Goal: Information Seeking & Learning: Learn about a topic

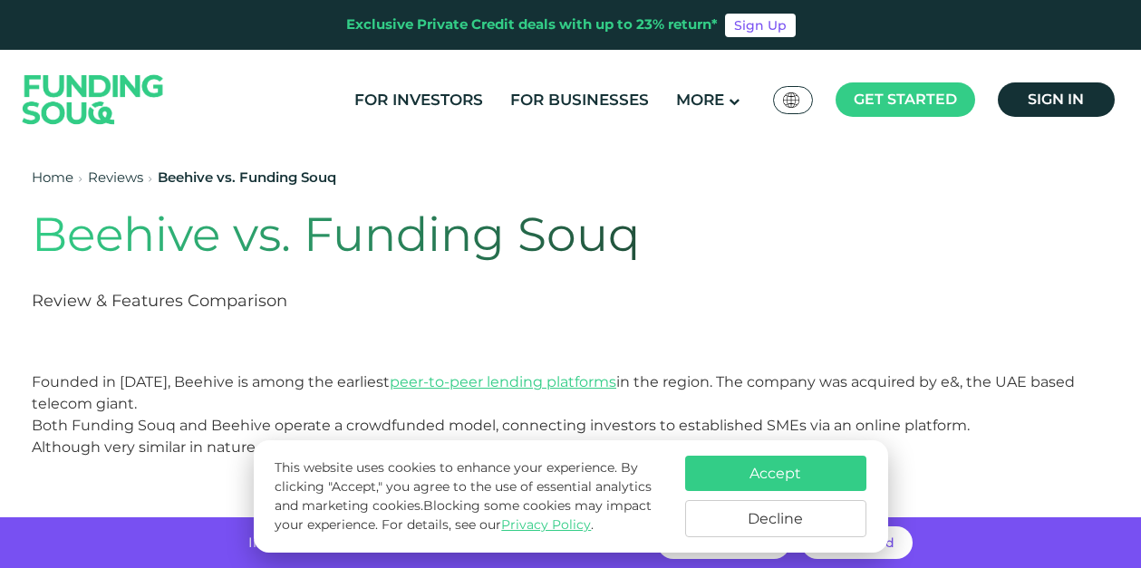
click at [703, 473] on button "Accept" at bounding box center [775, 473] width 181 height 35
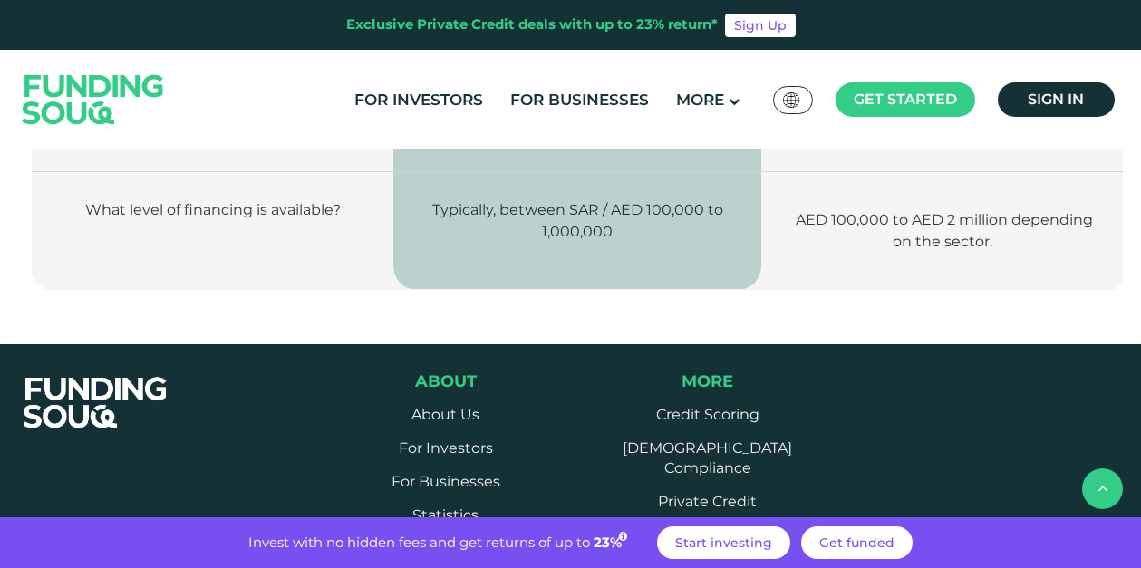
scroll to position [2915, 0]
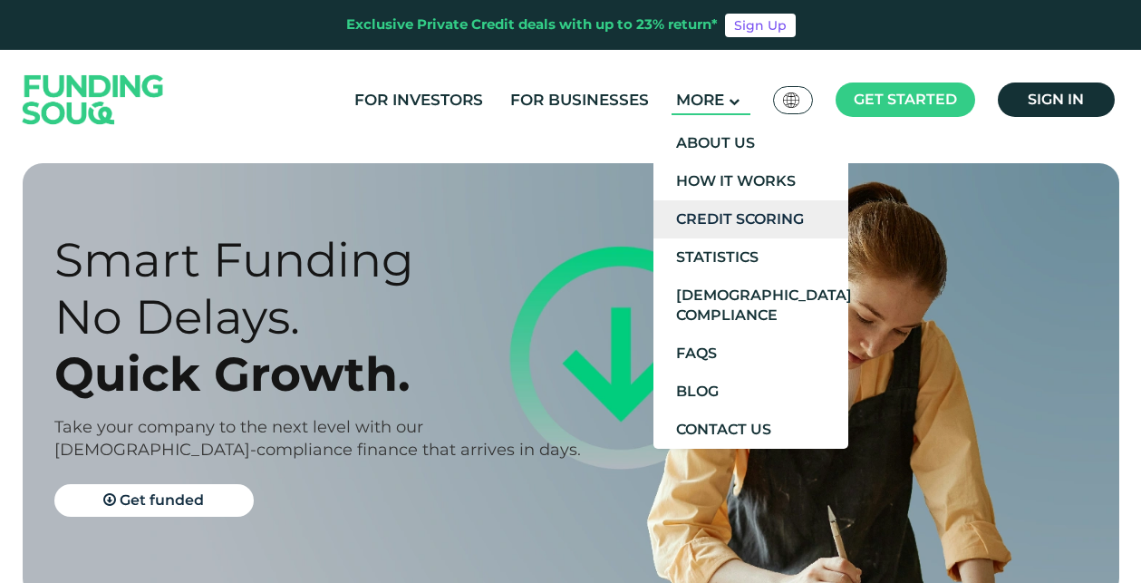
click at [732, 212] on link "Credit Scoring" at bounding box center [751, 219] width 195 height 38
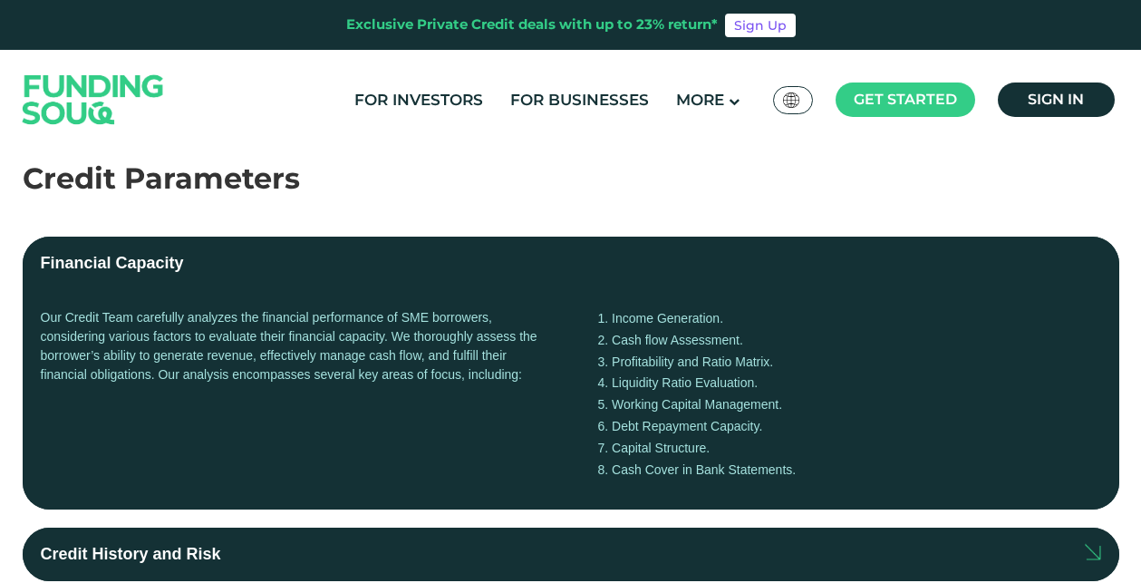
scroll to position [323, 0]
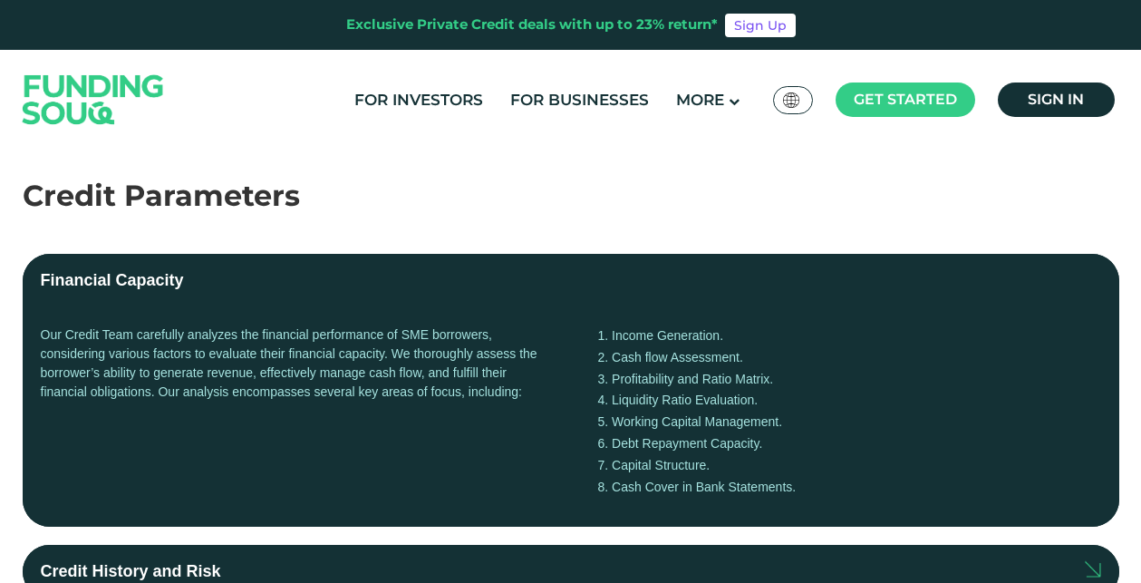
drag, startPoint x: 598, startPoint y: 338, endPoint x: 802, endPoint y: 488, distance: 252.9
click at [802, 488] on ol "Income Generation. Cash flow Assessment. Profitability and Ratio Matrix. Liquid…" at bounding box center [849, 411] width 503 height 172
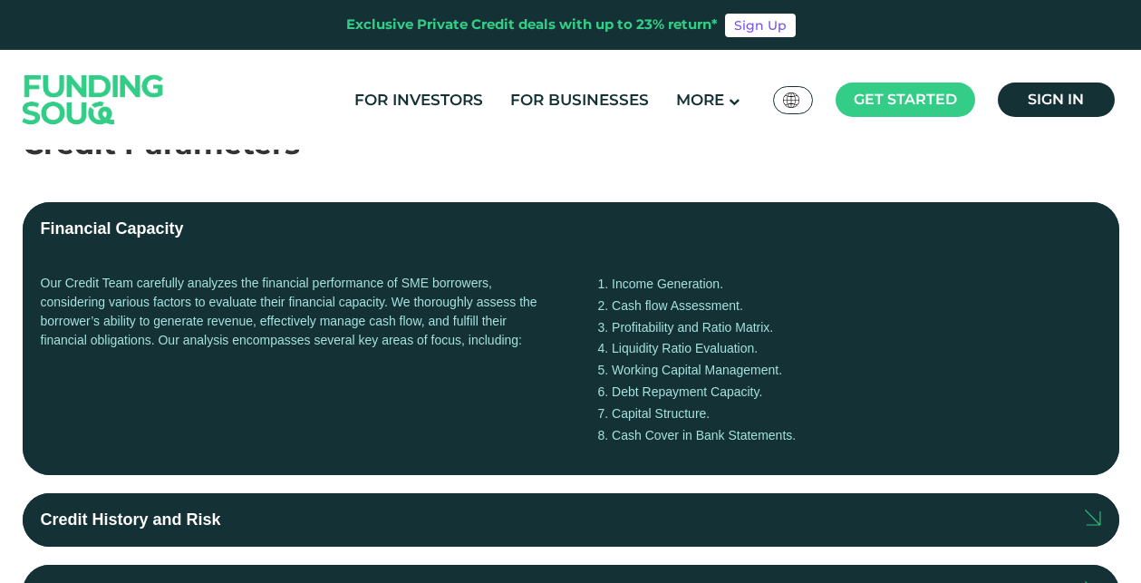
scroll to position [410, 0]
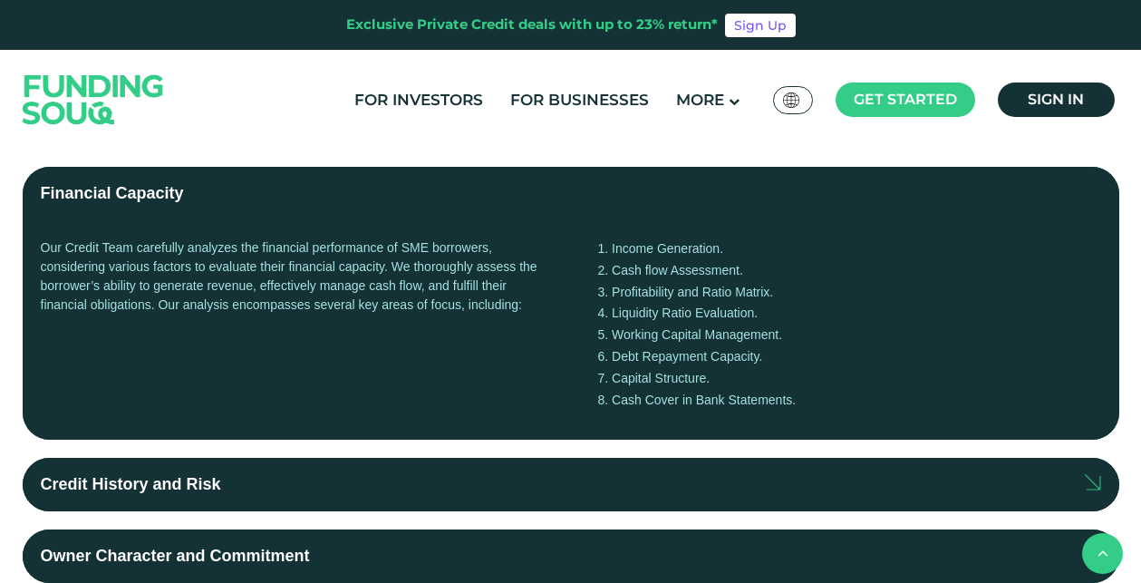
click at [814, 479] on label "Credit History and Risk" at bounding box center [571, 484] width 1097 height 53
click at [0, 0] on input "Credit History and Risk" at bounding box center [0, 0] width 0 height 0
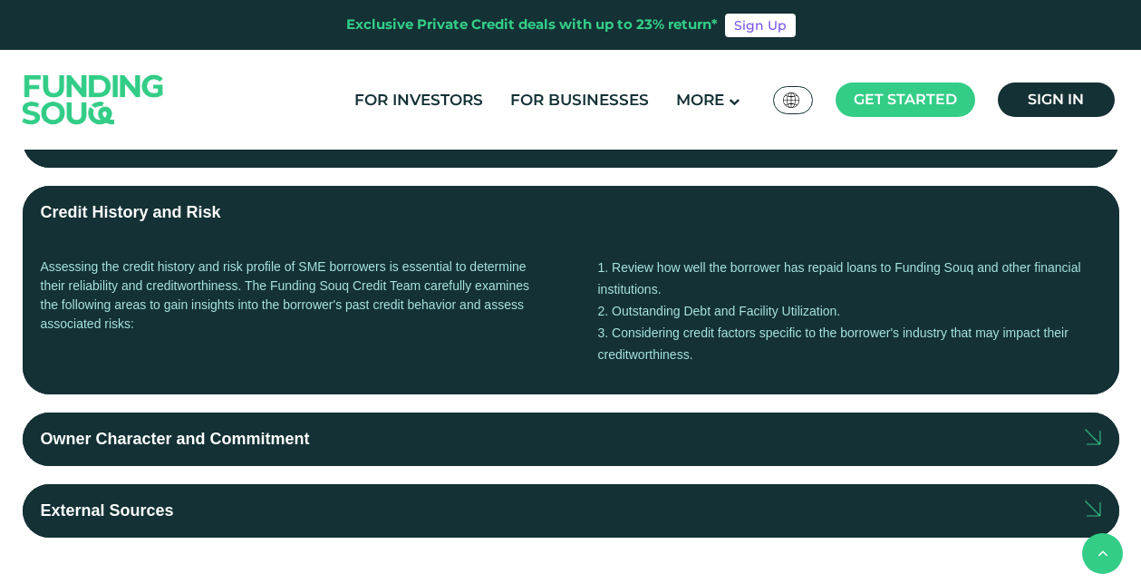
scroll to position [728, 0]
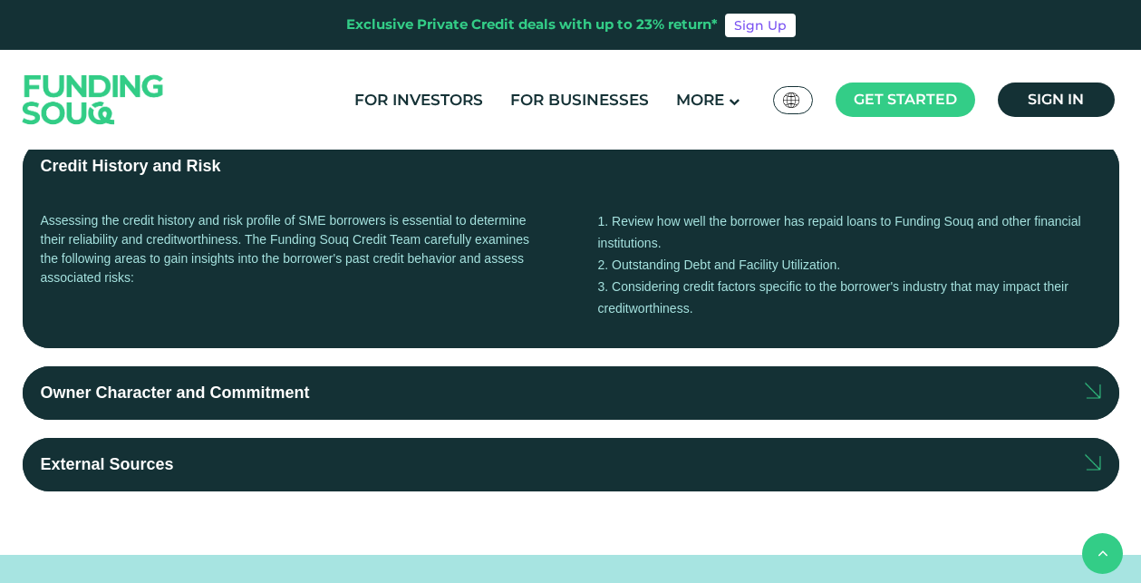
click at [820, 393] on label "Owner Character and Commitment" at bounding box center [571, 392] width 1097 height 53
click at [0, 0] on input "Owner Character and Commitment" at bounding box center [0, 0] width 0 height 0
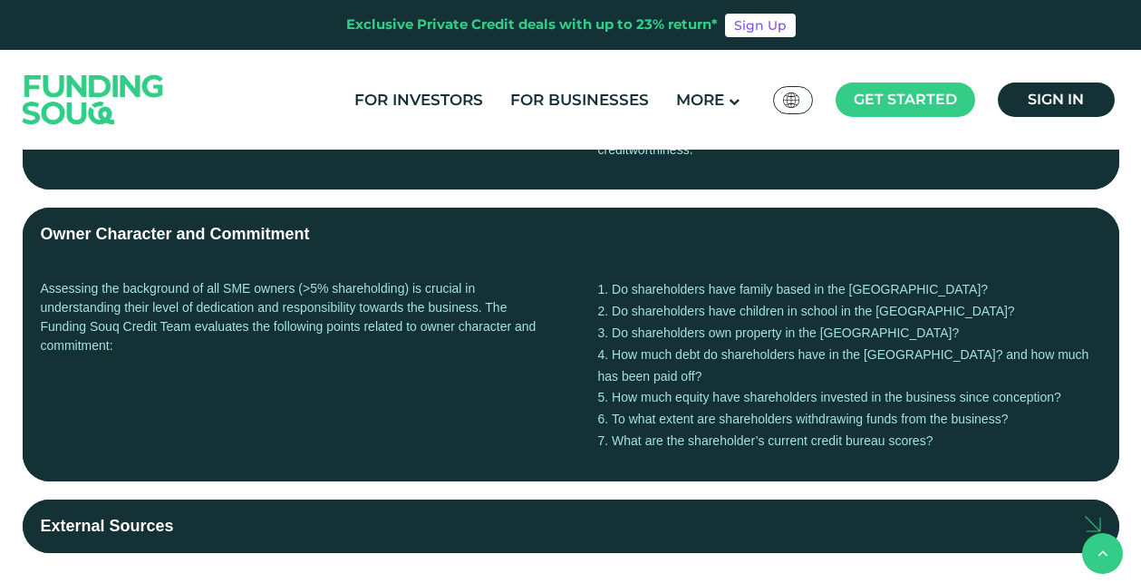
scroll to position [916, 0]
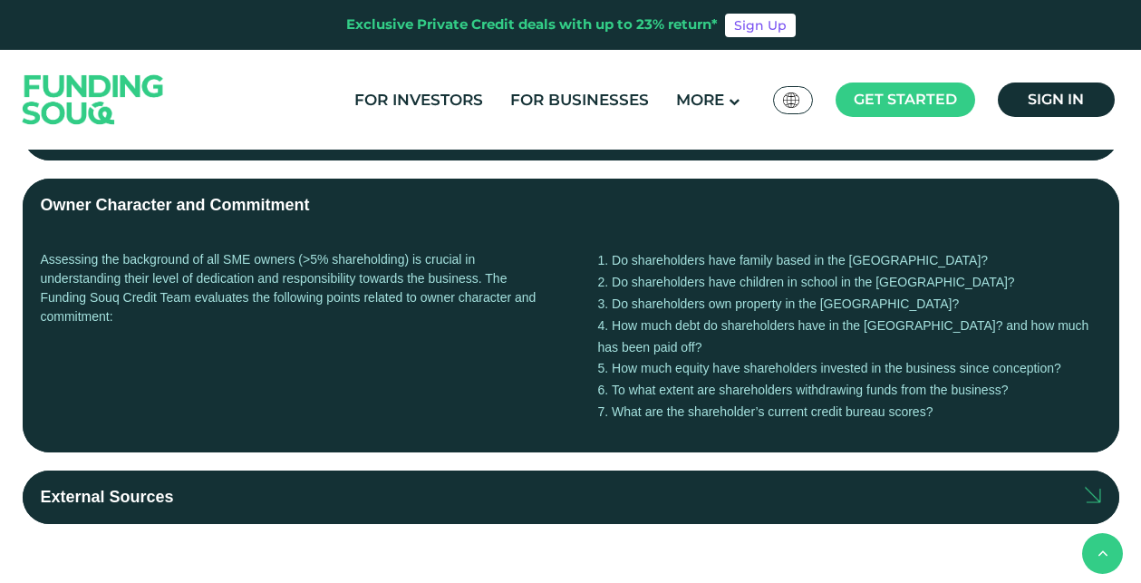
click at [787, 480] on label "External Sources" at bounding box center [571, 497] width 1097 height 53
click at [0, 0] on input "External Sources" at bounding box center [0, 0] width 0 height 0
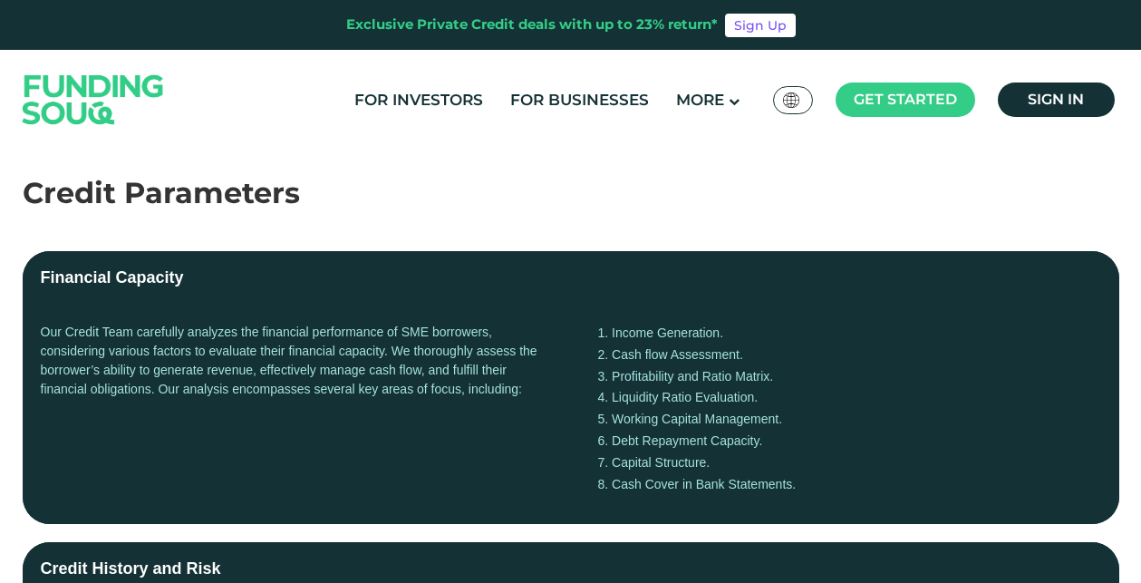
scroll to position [0, 0]
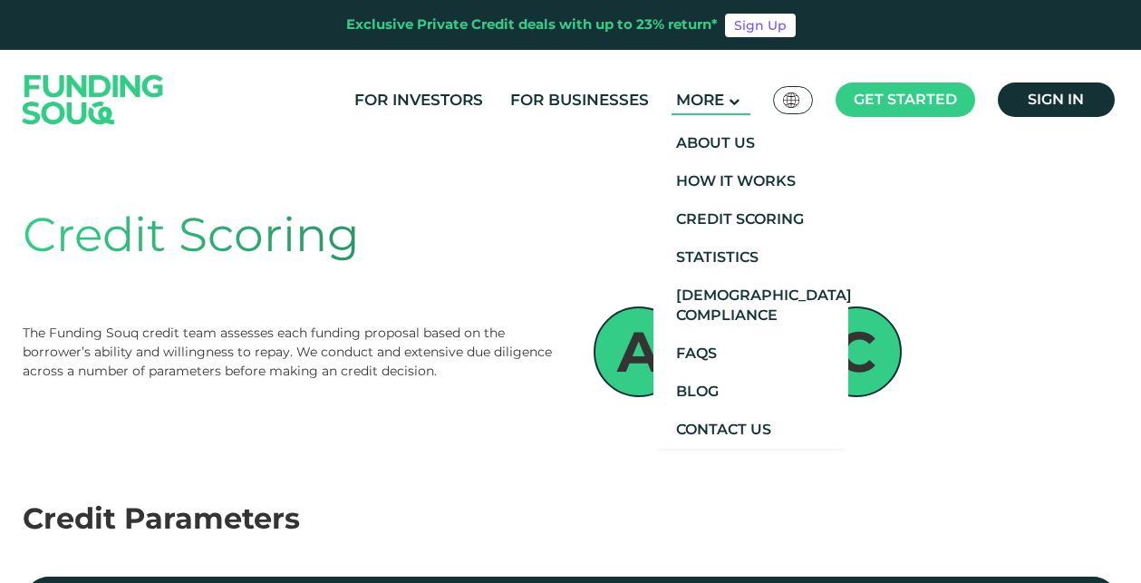
click at [692, 105] on span "More" at bounding box center [700, 100] width 48 height 18
click at [729, 247] on link "Statistics" at bounding box center [751, 257] width 195 height 38
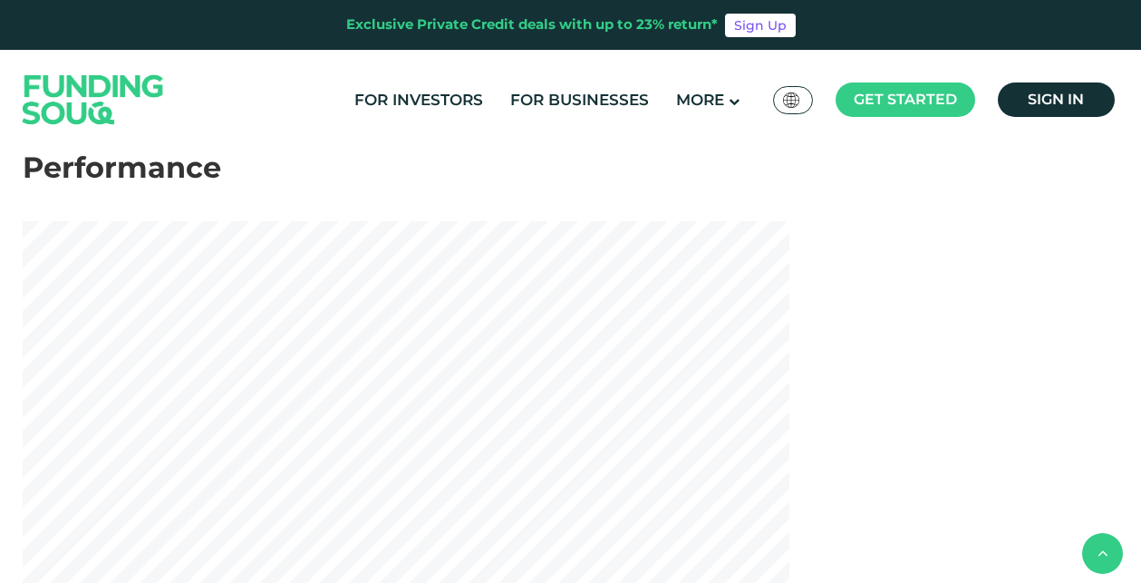
scroll to position [216, 0]
